Goal: Task Accomplishment & Management: Manage account settings

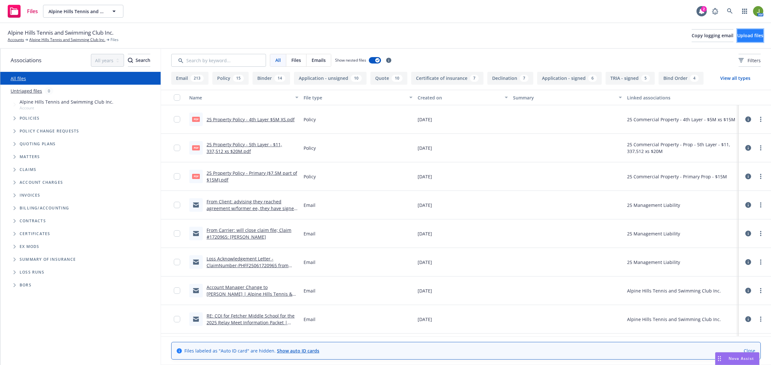
click at [737, 42] on button "Upload files" at bounding box center [750, 35] width 26 height 13
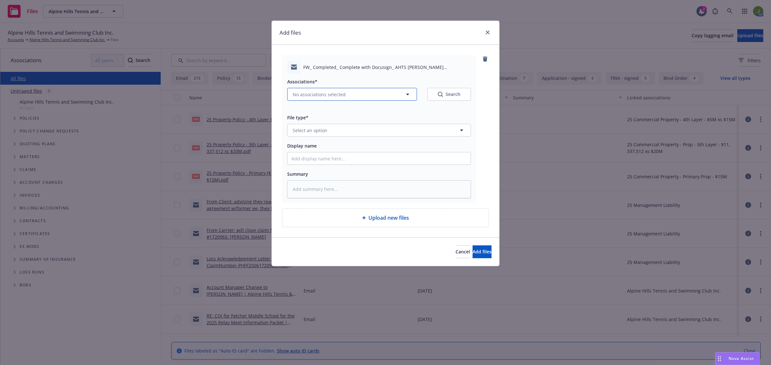
click at [319, 95] on span "No associations selected" at bounding box center [319, 94] width 53 height 7
type textarea "x"
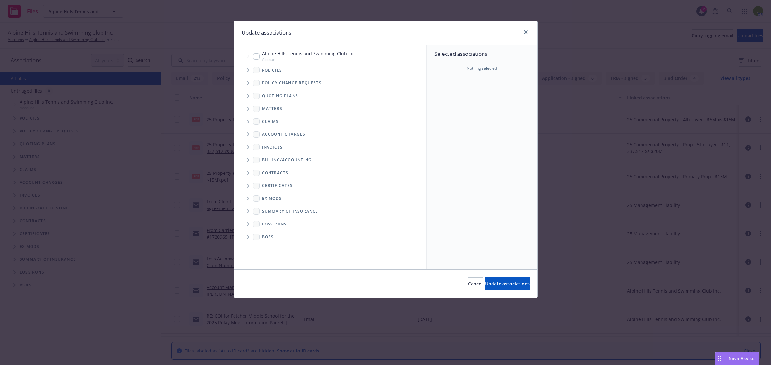
click at [257, 58] on input "Tree Example" at bounding box center [256, 56] width 6 height 6
checkbox input "true"
click at [489, 285] on span "Update associations" at bounding box center [507, 284] width 45 height 6
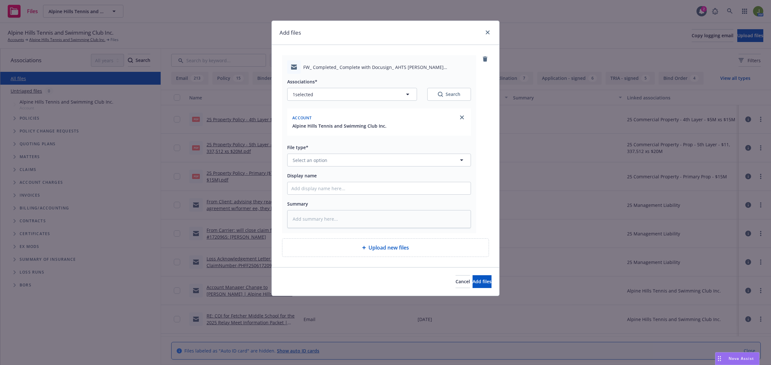
type textarea "x"
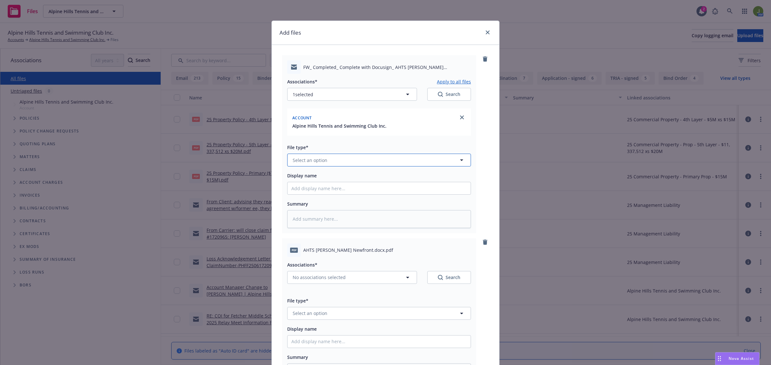
click at [311, 163] on span "Select an option" at bounding box center [310, 160] width 35 height 7
type input "email"
type textarea "x"
type input "F"
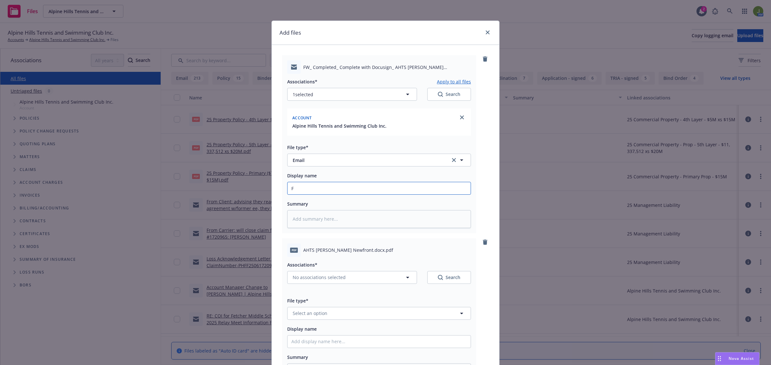
type textarea "x"
type input "Fr"
type textarea "x"
type input "Fro"
type textarea "x"
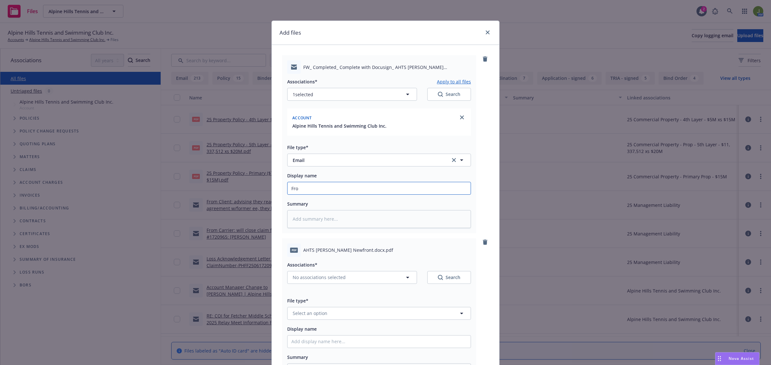
type input "From"
type textarea "x"
type input "From"
type textarea "x"
type input "From P"
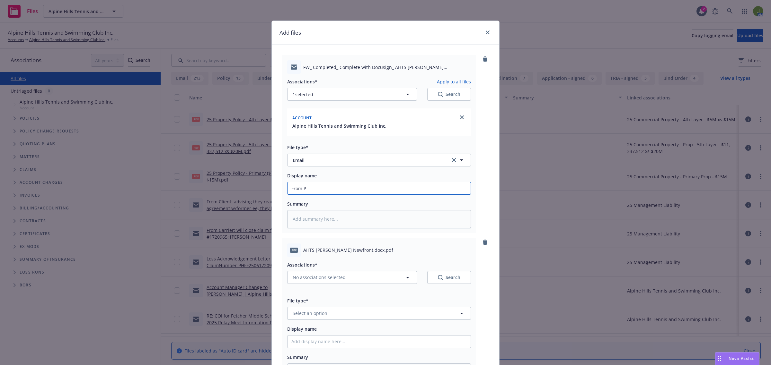
type textarea "x"
type input "From Pr"
type textarea "x"
type input "From Pro"
type textarea "x"
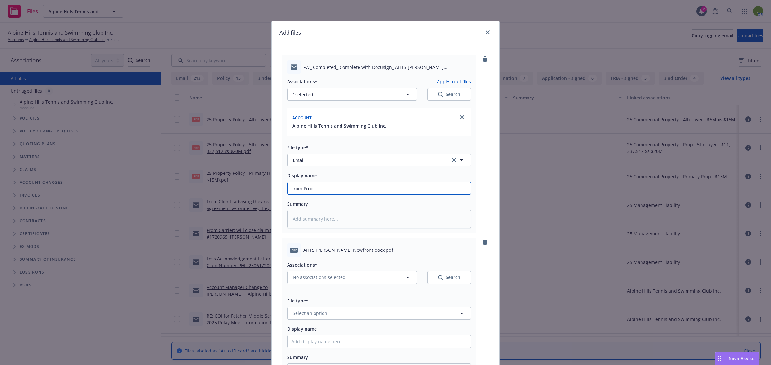
type input "From Produ"
type textarea "x"
type input "From Produc"
type textarea "x"
type input "From Produce"
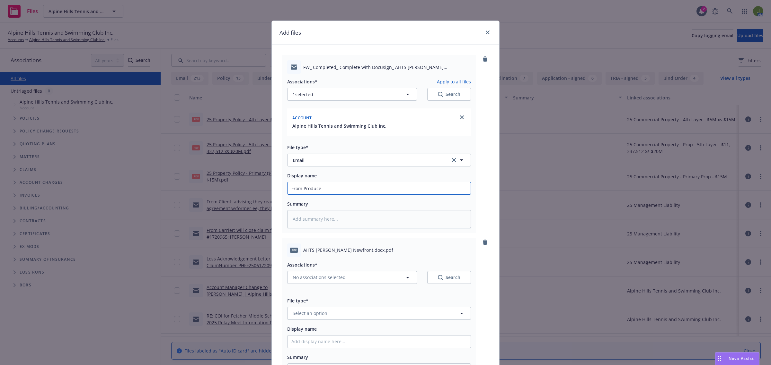
type textarea "x"
type input "From Producer"
type textarea "x"
type input "From Producer:"
type textarea "x"
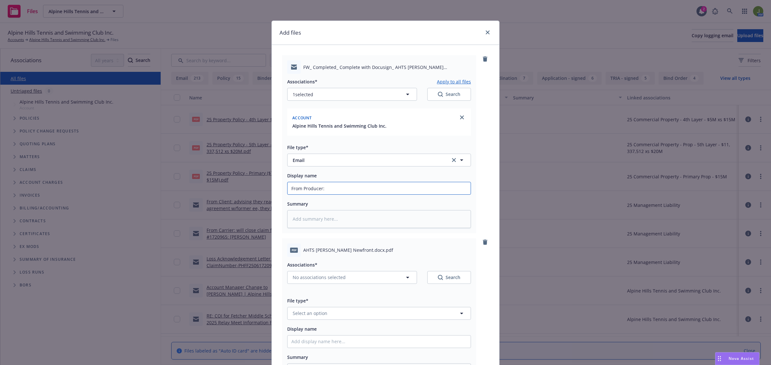
type input "From Producer:"
type textarea "x"
type input "From Producer: s"
type textarea "x"
type input "From Producer: [PERSON_NAME]"
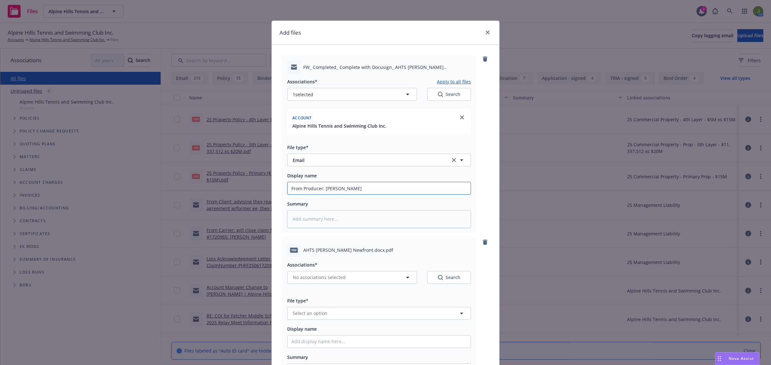
type textarea "x"
type input "From Producer: sign"
type textarea "x"
type input "From Producer: signe"
type textarea "x"
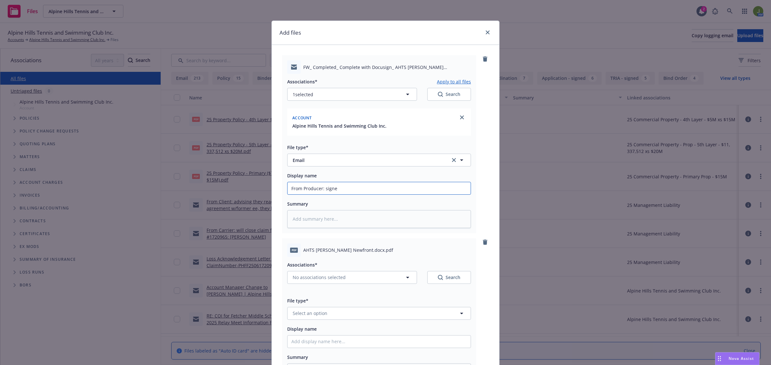
type input "From Producer: signed"
type textarea "x"
type input "From Producer: signed"
type textarea "x"
type input "From Producer: signed B"
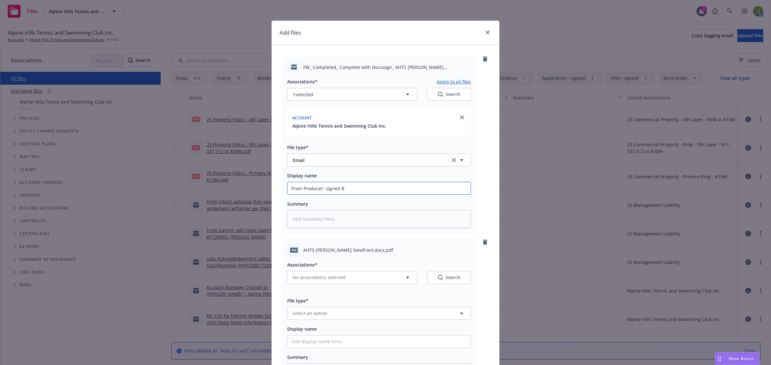
type textarea "x"
type input "From Producer: signed [PERSON_NAME]"
type textarea "x"
type input "From Producer: signed [PERSON_NAME]"
type textarea "x"
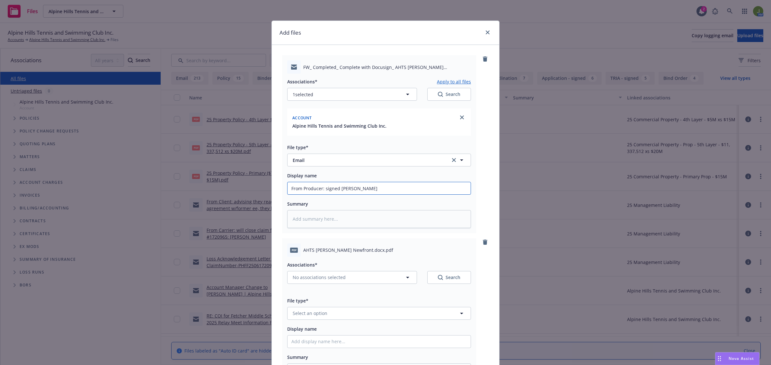
type input "From Producer: signed [PERSON_NAME]"
type textarea "x"
type input "From Producer: signed [PERSON_NAME]"
type textarea "x"
type input "From Producer: signed [PERSON_NAME]"
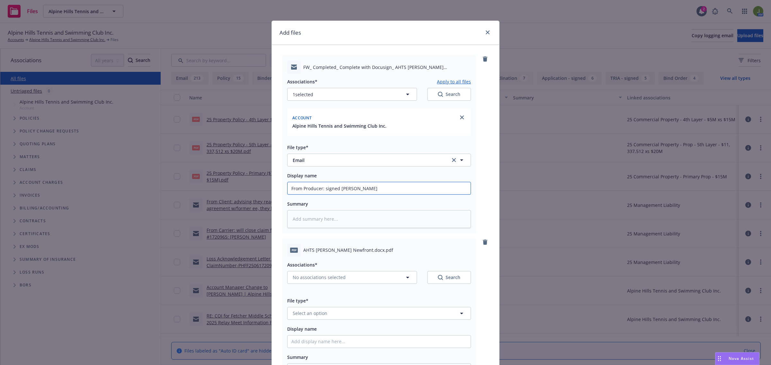
type textarea "x"
type input "From Producer: signed BOR for"
type textarea "x"
type input "From Producer: signed BOR for"
type textarea "x"
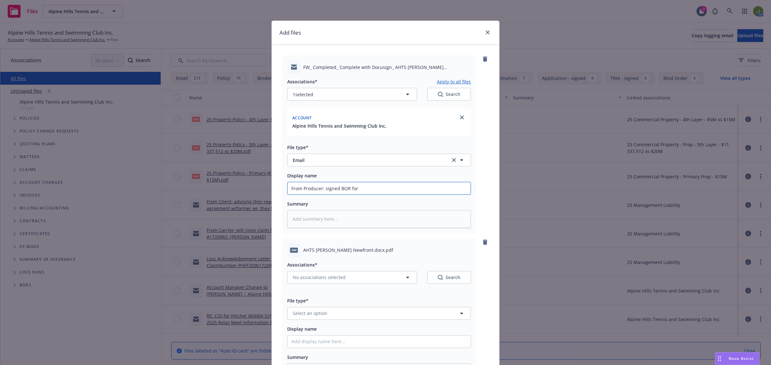
type input "From Producer: signed BOR for W"
type textarea "x"
type input "From Producer: signed BOR for WC"
type textarea "x"
type input "From Producer: signed BOR for WC"
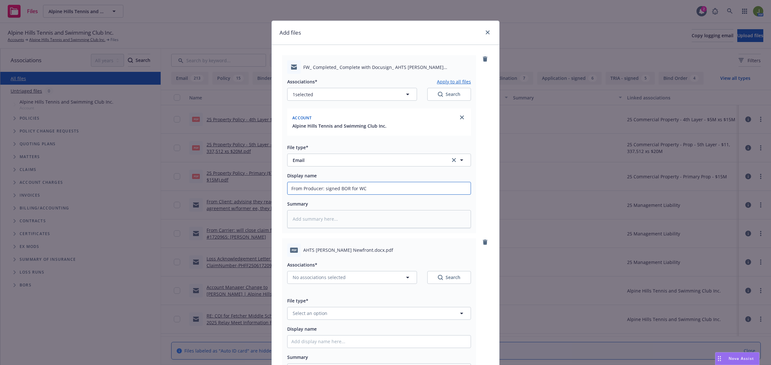
type textarea "x"
type input "From Producer: signed BOR for WC p"
type textarea "x"
type input "From Producer: signed [PERSON_NAME] for WC po"
type textarea "x"
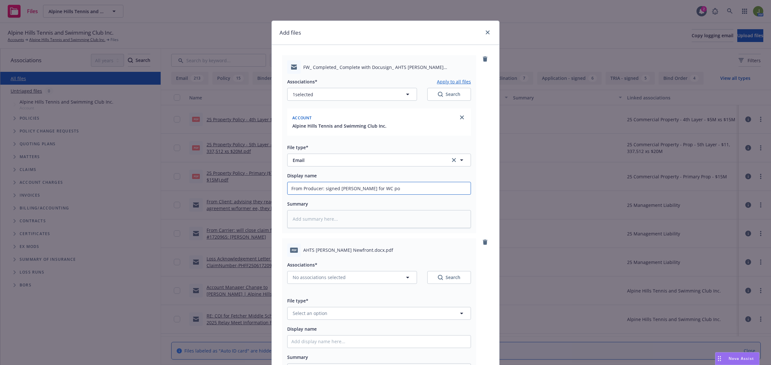
type input "From Producer: signed [PERSON_NAME] for WC pol"
type textarea "x"
type input "From Producer: signed [PERSON_NAME] for [PERSON_NAME]"
type textarea "x"
type input "From Producer: signed [PERSON_NAME] for [PERSON_NAME]"
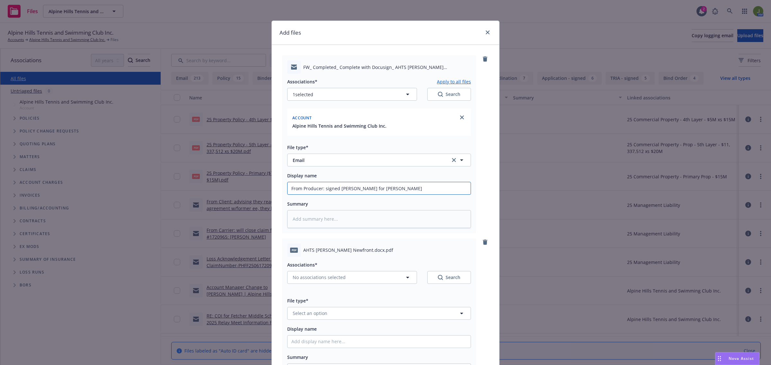
type textarea "x"
type input "From Producer: signed BOR for WC policy"
type textarea "x"
type input "From Producer: signed BOR for WC policy,"
type textarea "x"
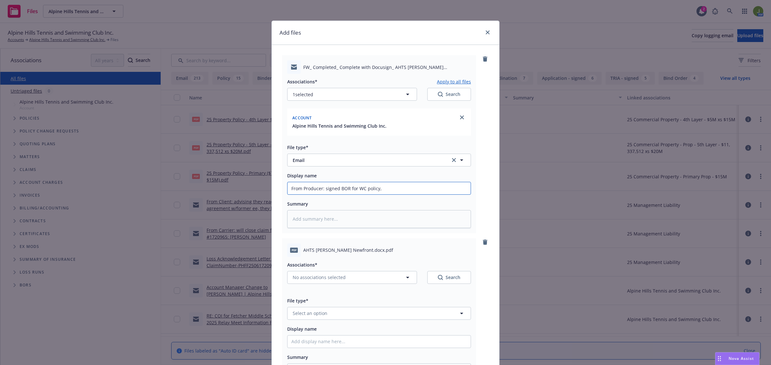
type input "From Producer: signed BOR for WC policy,"
type textarea "x"
type input "From Producer: signed BOR for WC policy, e"
type textarea "x"
type input "From Producer: signed BOR for WC policy, ef"
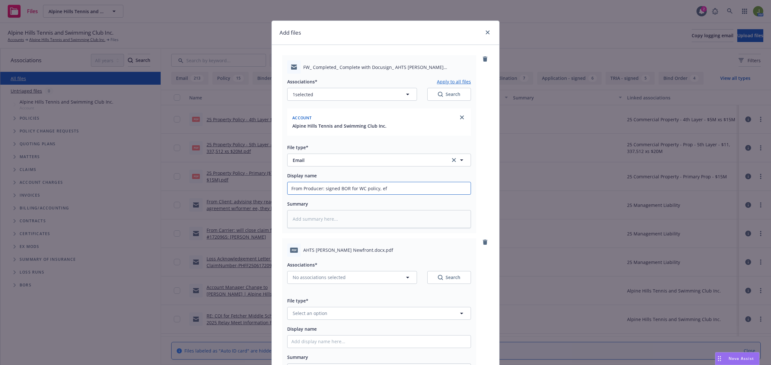
type textarea "x"
type input "From Producer: signed BOR for WC policy, eff"
type textarea "x"
type input "From Producer: signed BOR for WC policy, eff:"
type textarea "x"
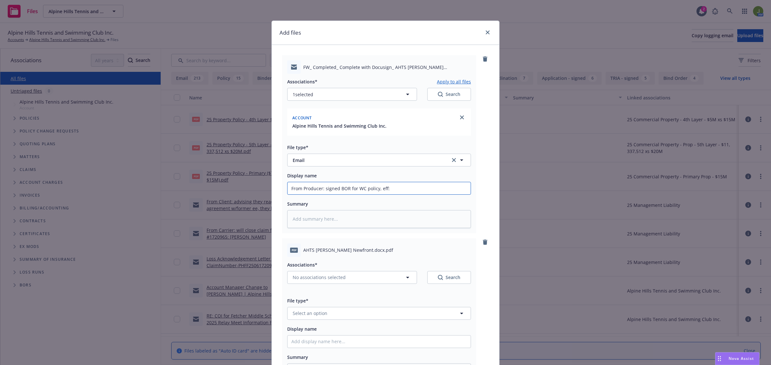
type input "From Producer: signed BOR for WC policy, eff:1"
type textarea "x"
type input "From Producer: signed BOR for WC policy, eff:12"
type textarea "x"
type input "From Producer: signed BOR for WC policy, eff:12/"
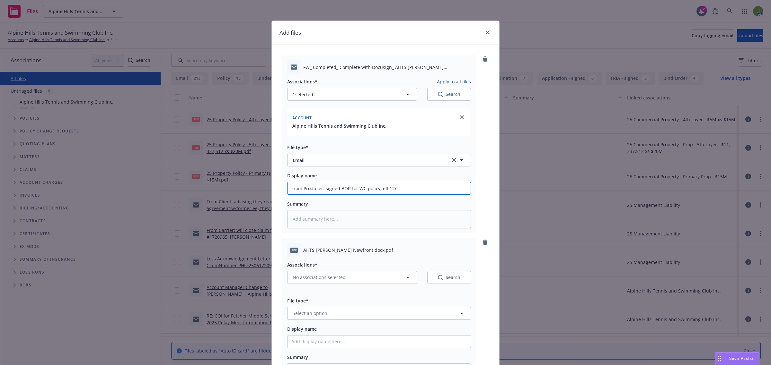
type textarea "x"
type input "From Producer: signed BOR for WC policy, eff:12/1"
type textarea "x"
type input "From Producer: signed [PERSON_NAME] for WC policy, eff:12/1/"
type textarea "x"
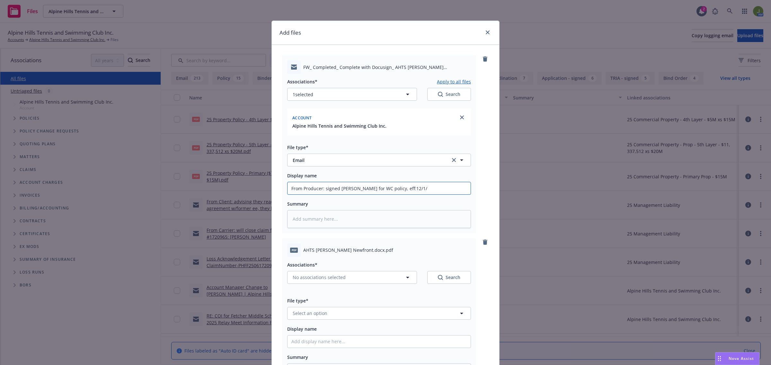
type input "From Producer: signed BOR for WC policy, eff:12/1/2"
type textarea "x"
type input "From Producer: signed BOR for WC policy, eff:[DATE]"
drag, startPoint x: 399, startPoint y: 190, endPoint x: 375, endPoint y: 190, distance: 24.1
click at [375, 190] on input "From Producer: signed BOR for WC policy, eff:[DATE]" at bounding box center [378, 188] width 183 height 12
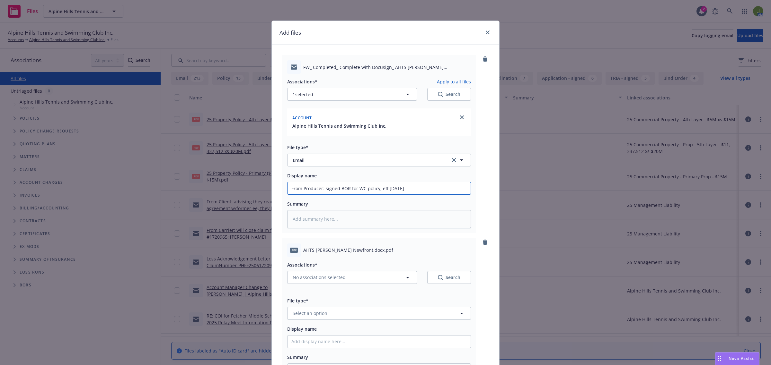
type textarea "x"
type input "From Producer: signed BOR for WC policy"
click at [317, 274] on button "No associations selected" at bounding box center [352, 277] width 130 height 13
type textarea "x"
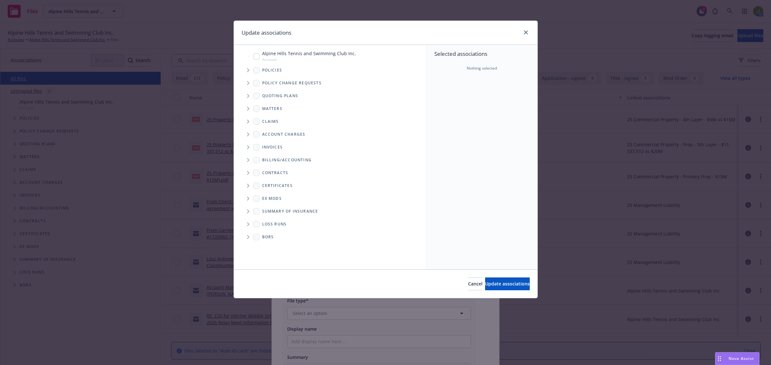
click at [257, 57] on input "Tree Example" at bounding box center [256, 56] width 6 height 6
checkbox input "true"
click at [485, 282] on span "Update associations" at bounding box center [507, 284] width 45 height 6
type textarea "x"
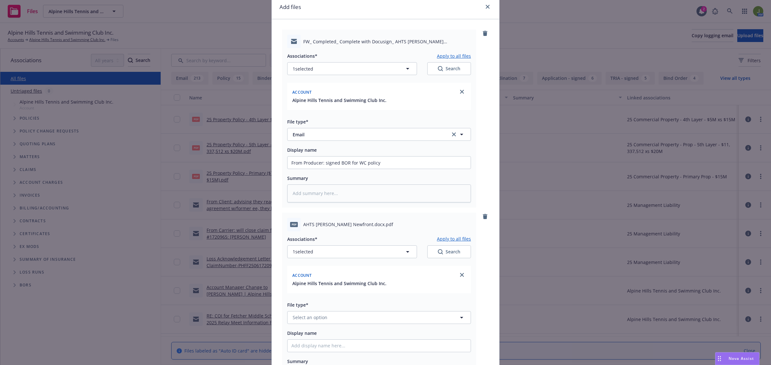
scroll to position [40, 0]
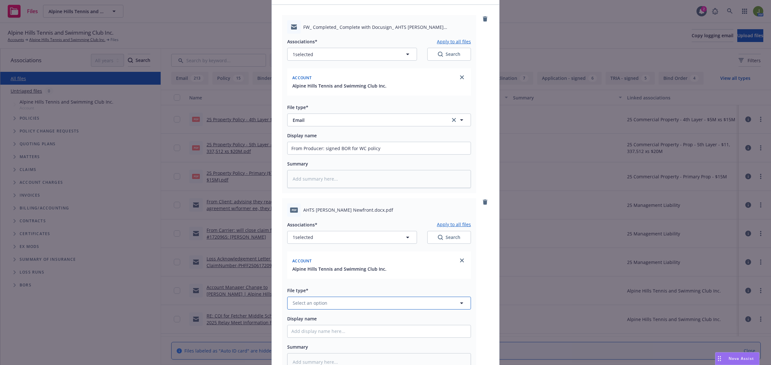
click at [310, 304] on span "Select an option" at bounding box center [310, 303] width 35 height 7
type input "broker"
type textarea "x"
type input "W"
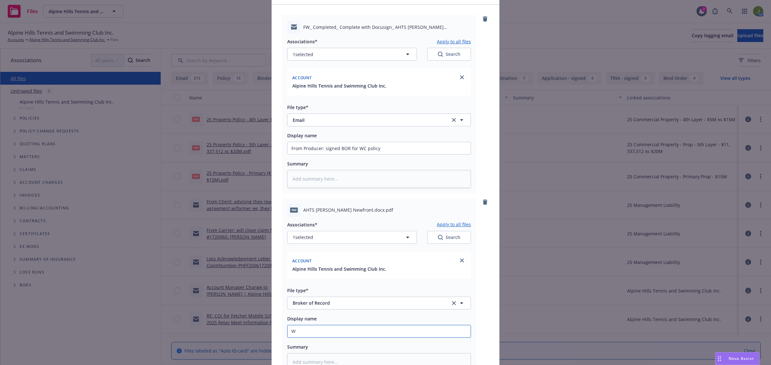
type textarea "x"
type input "W"
type textarea "x"
type input "WC"
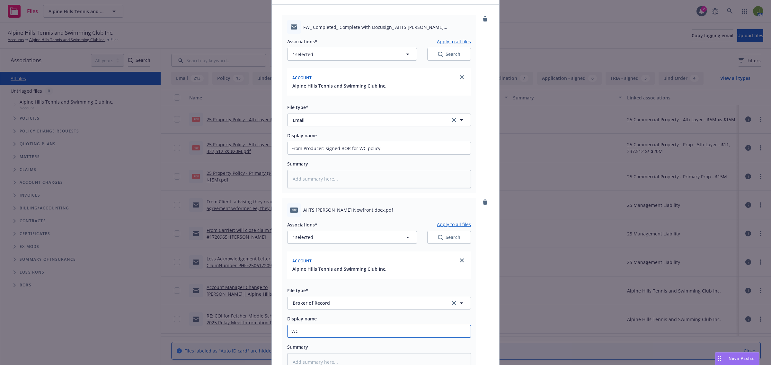
type textarea "x"
type input "WC"
type textarea "x"
type input "WC B"
type textarea "x"
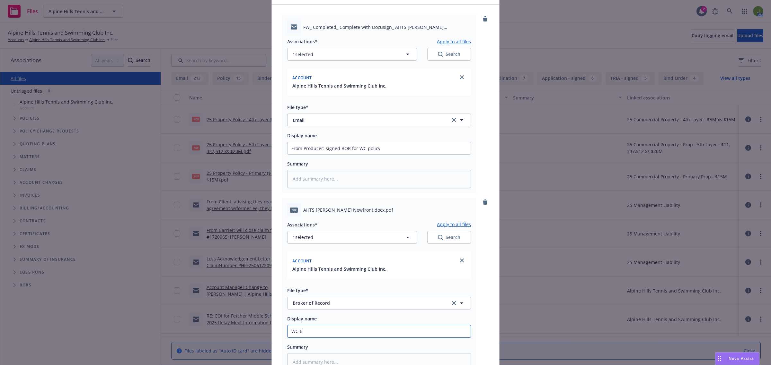
type input "WC Br"
type textarea "x"
type input "WC Bro"
type textarea "x"
type input "WC Broke"
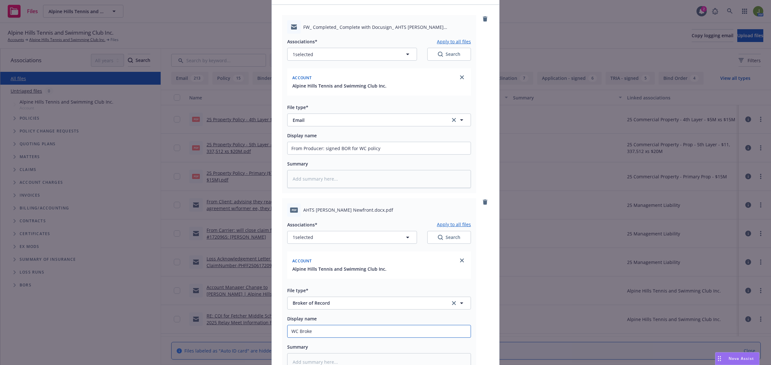
type textarea "x"
type input "WC Broker"
type textarea "x"
type input "WC Broker"
type textarea "x"
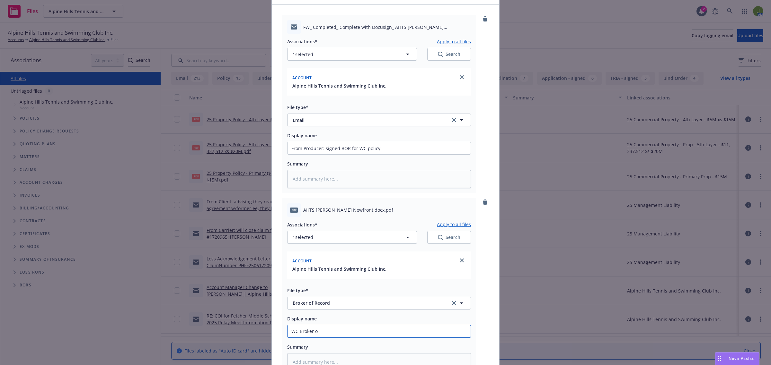
type input "WC Broker of"
type textarea "x"
type input "WC Broker of"
type textarea "x"
type input "WC Broker of R"
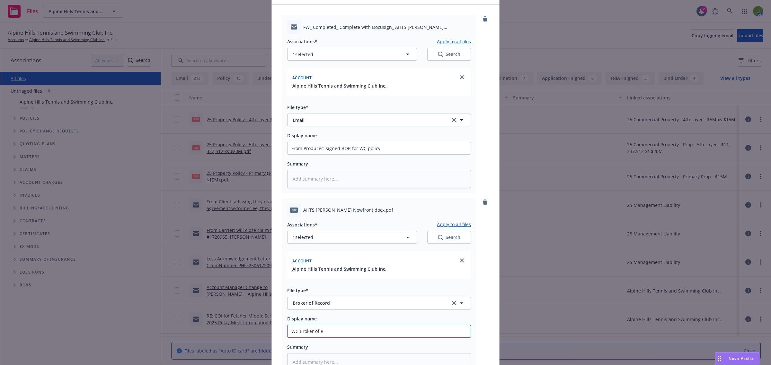
type textarea "x"
type input "WC Broker of Re"
type textarea "x"
type input "WC Broker of Rec"
type textarea "x"
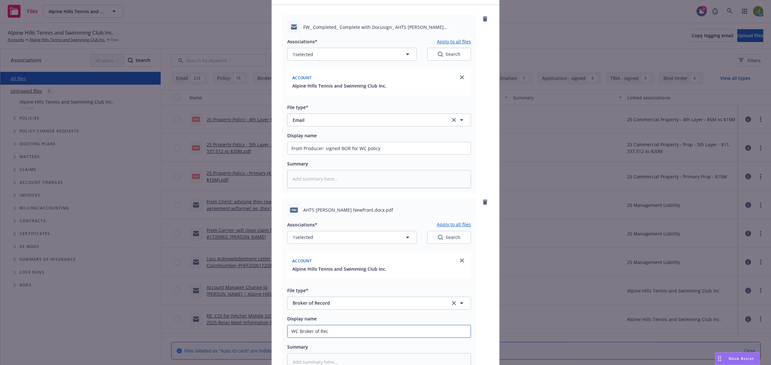
type input "WC Broker of Reco"
type textarea "x"
type input "WC Broker of Recor"
type textarea "x"
type input "WC Broker of Record"
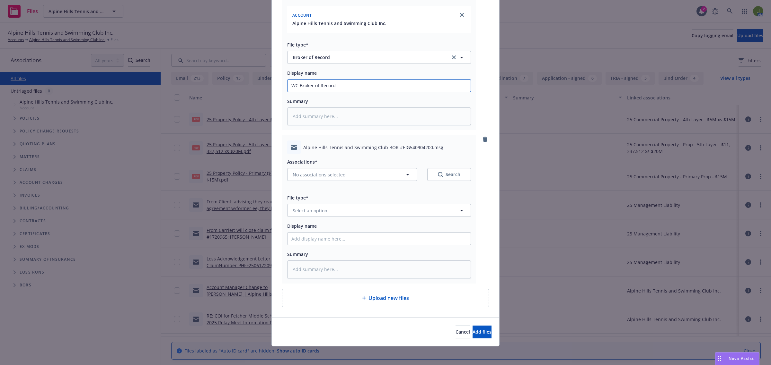
scroll to position [288, 0]
click at [314, 173] on span "No associations selected" at bounding box center [319, 173] width 53 height 7
type textarea "x"
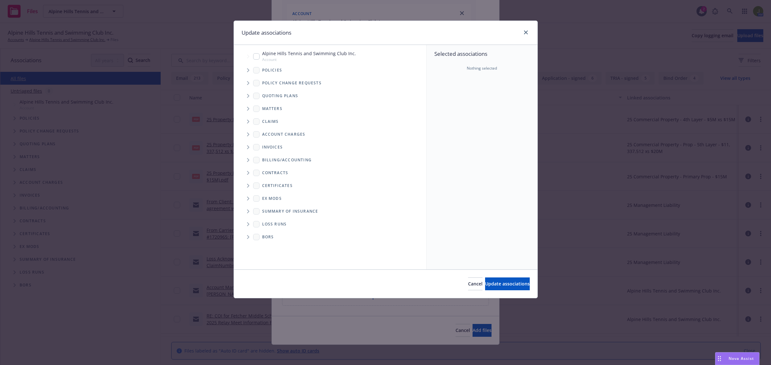
click at [259, 58] on input "Tree Example" at bounding box center [256, 56] width 6 height 6
checkbox input "true"
click at [485, 284] on span "Update associations" at bounding box center [507, 284] width 45 height 6
type textarea "x"
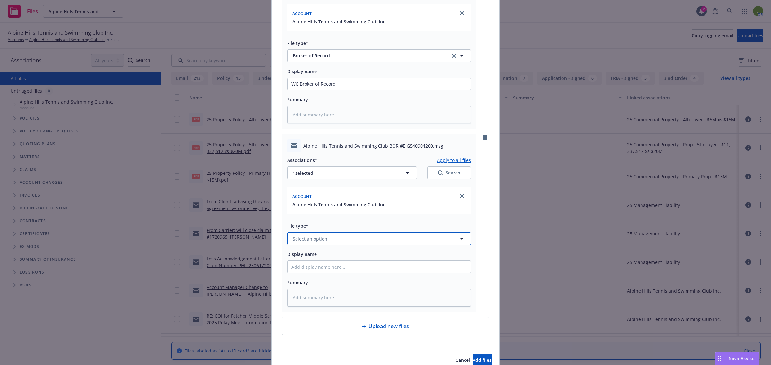
click at [313, 239] on span "Select an option" at bounding box center [310, 239] width 35 height 7
type input "email"
type textarea "x"
type input "To"
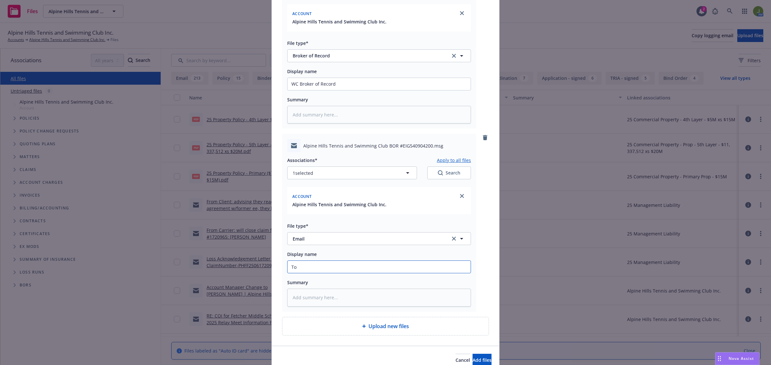
type textarea "x"
type input "To"
type textarea "x"
type input "To C"
type textarea "x"
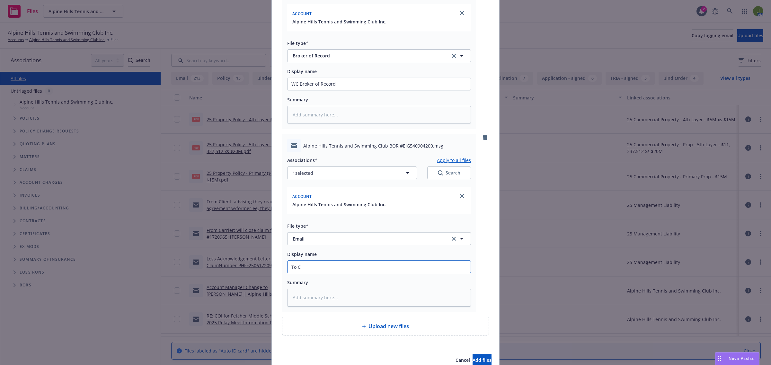
type input "To Ca"
type textarea "x"
type input "To Car"
type textarea "x"
type input "To [PERSON_NAME]"
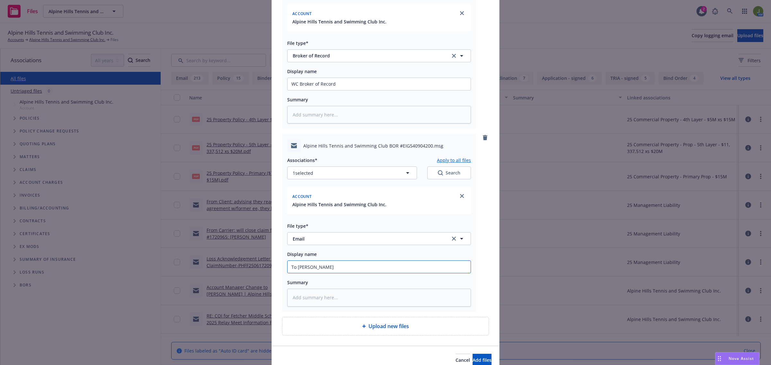
type textarea "x"
type input "To [PERSON_NAME]"
type textarea "x"
type input "To Carrier"
type textarea "x"
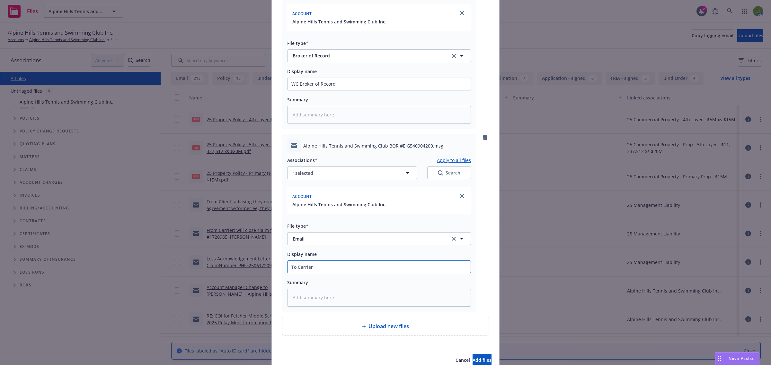
type input "To Carrier:"
type textarea "x"
type input "To Carrier:"
type textarea "x"
type input "To Carrier: S"
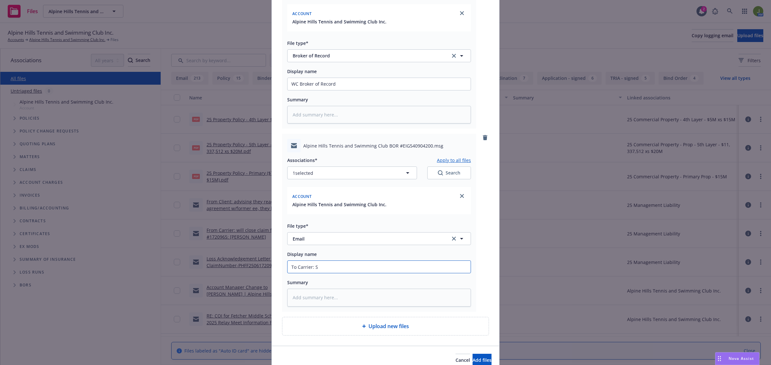
type textarea "x"
type input "To Carrier: Si"
type textarea "x"
type input "To Carrier: Sig"
type textarea "x"
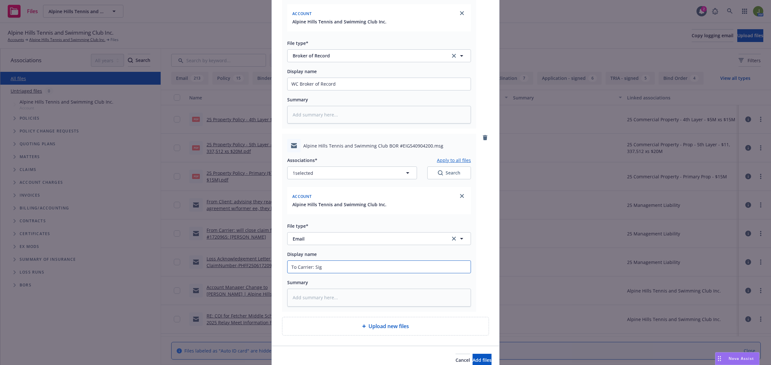
type input "To Carrier: Sign"
type textarea "x"
type input "To Carrier: Signe"
type textarea "x"
type input "To Carrier: Signed"
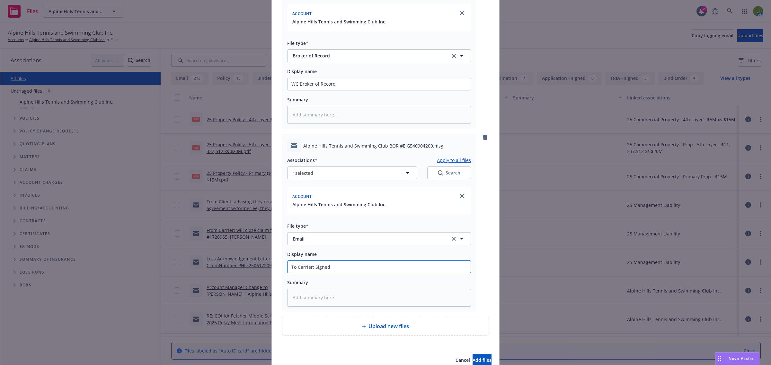
type textarea "x"
type input "To Carrier: Signed"
type textarea "x"
type input "To Carrier: Signed W"
type textarea "x"
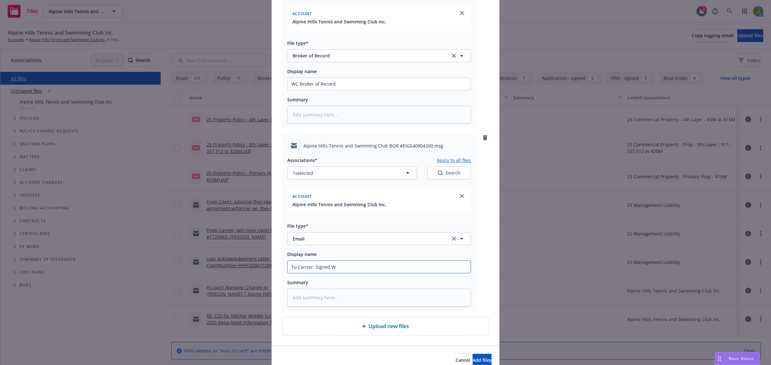
type input "To Carrier: Signed WC"
type textarea "x"
type input "To Carrier: Signed WC"
type textarea "x"
type input "To Carrier: Signed WC B"
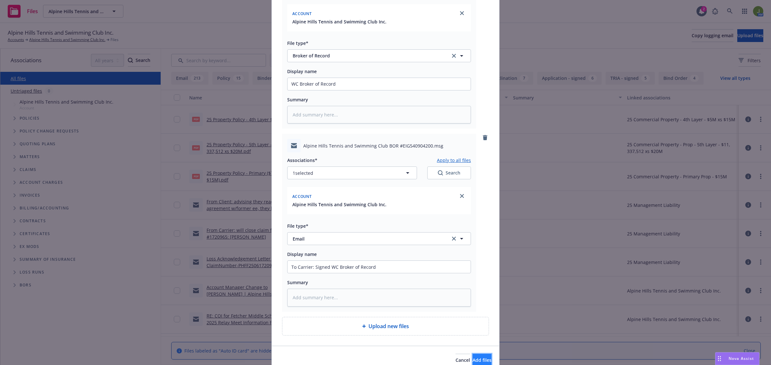
click at [472, 359] on span "Add files" at bounding box center [481, 360] width 19 height 6
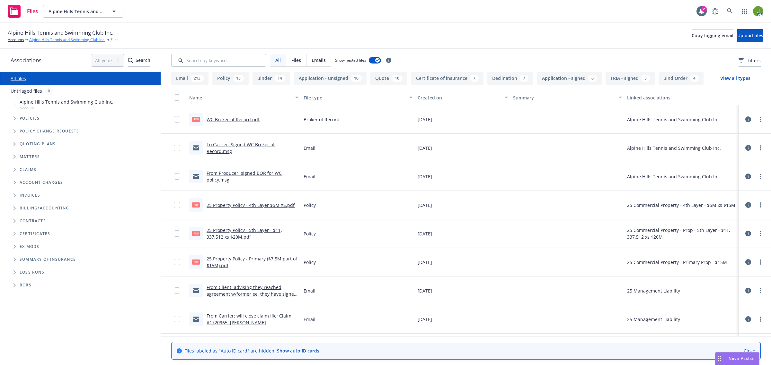
click at [39, 39] on link "Alpine Hills Tennis and Swimming Club Inc." at bounding box center [67, 40] width 76 height 6
